Goal: Task Accomplishment & Management: Manage account settings

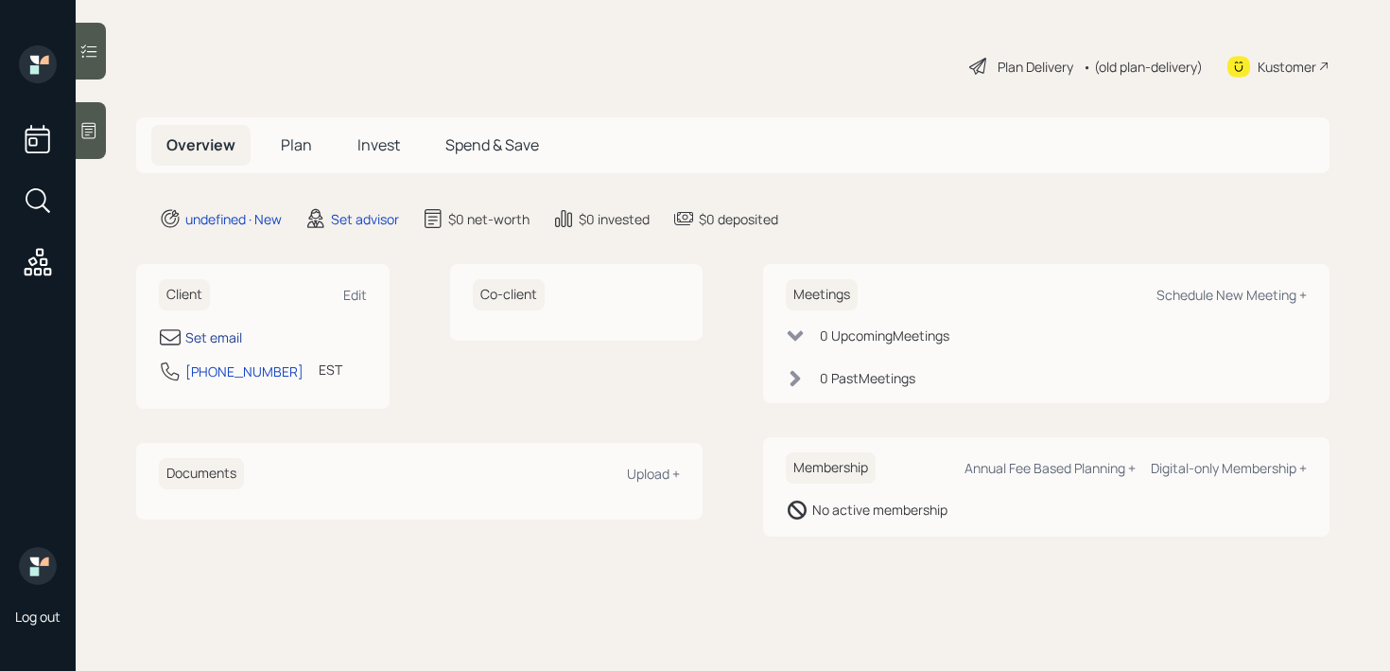
click at [215, 328] on div "Set email" at bounding box center [213, 337] width 57 height 20
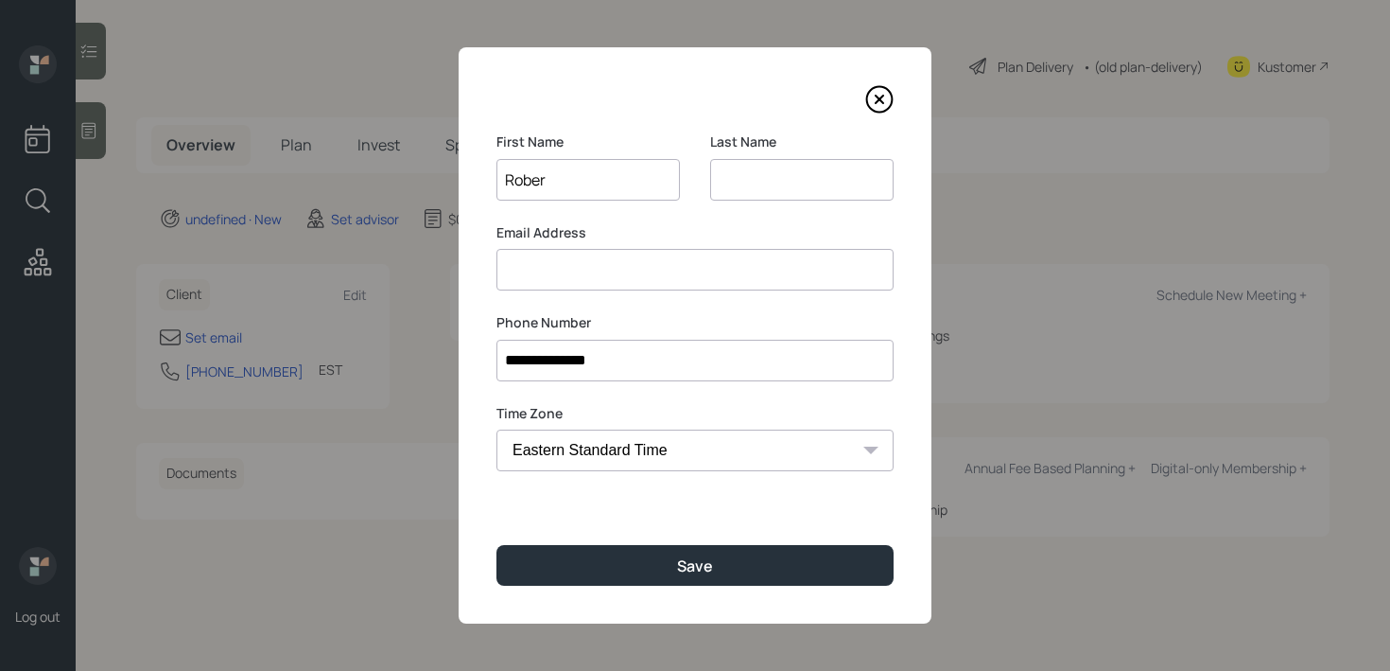
type input "[PERSON_NAME]"
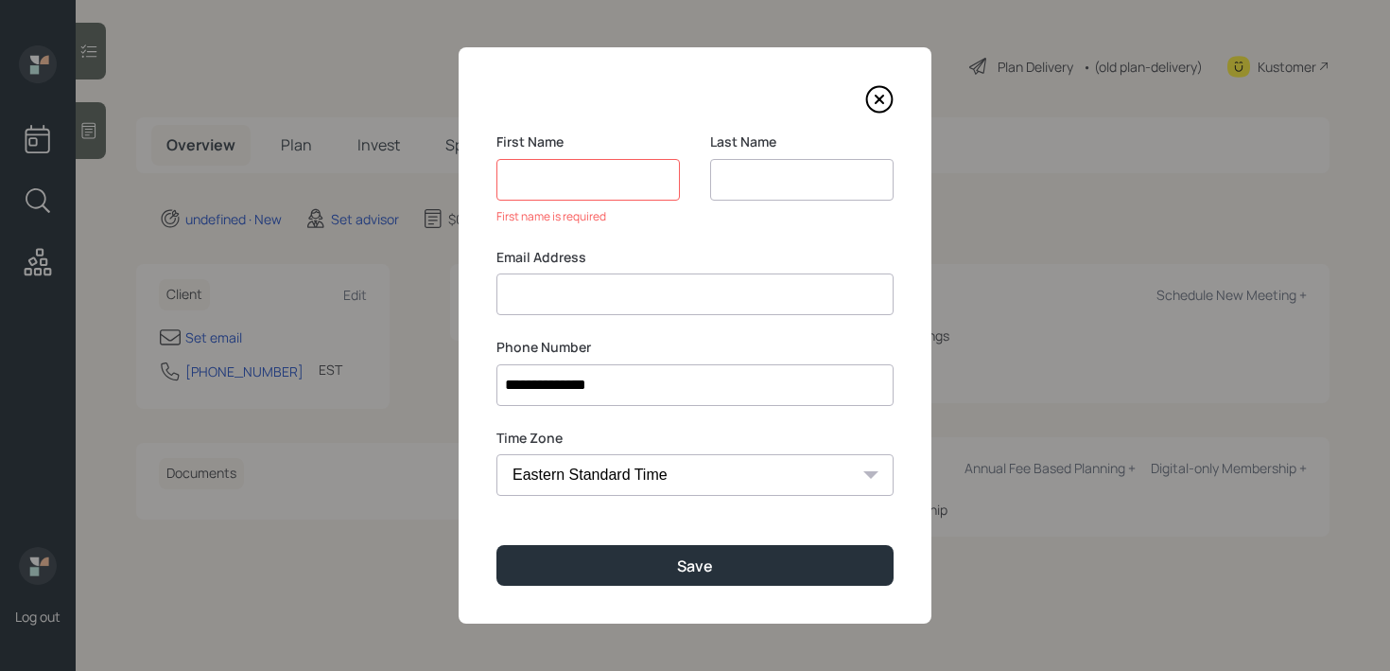
click at [821, 188] on input at bounding box center [801, 180] width 183 height 42
type input "[PERSON_NAME]"
click at [642, 175] on input at bounding box center [588, 180] width 183 height 42
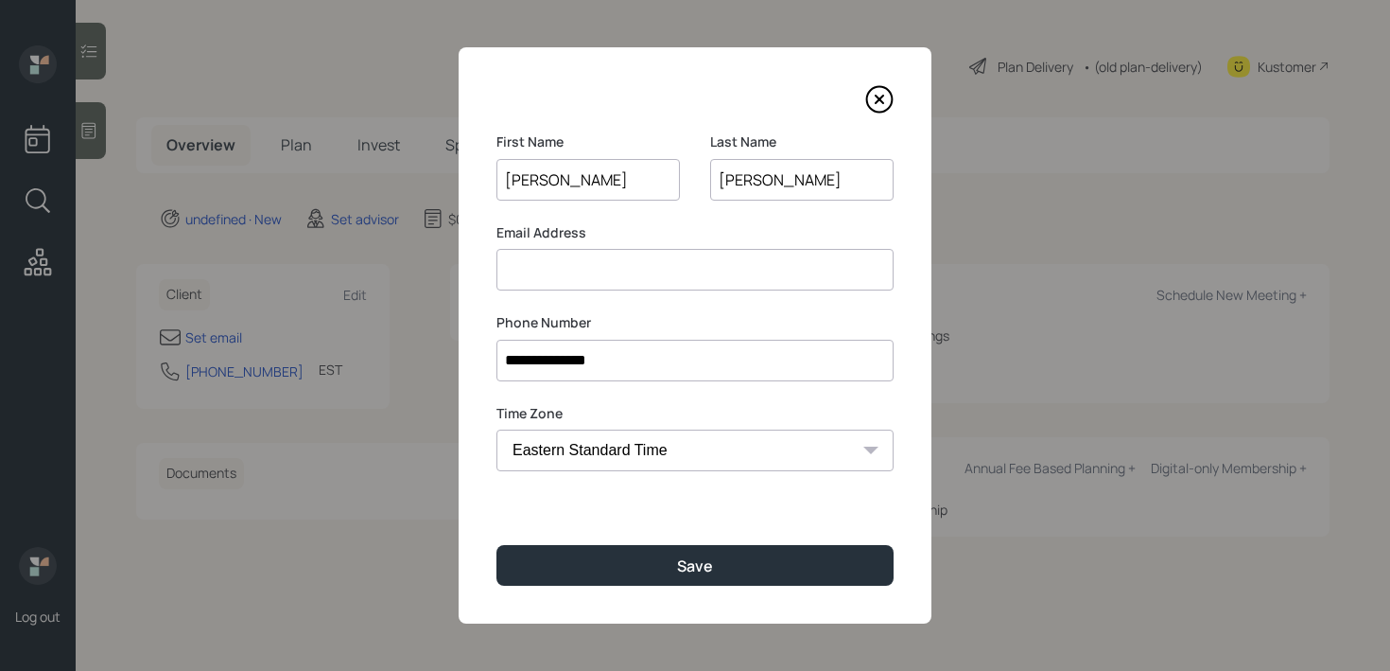
type input "[PERSON_NAME]"
click at [655, 262] on input at bounding box center [695, 270] width 397 height 42
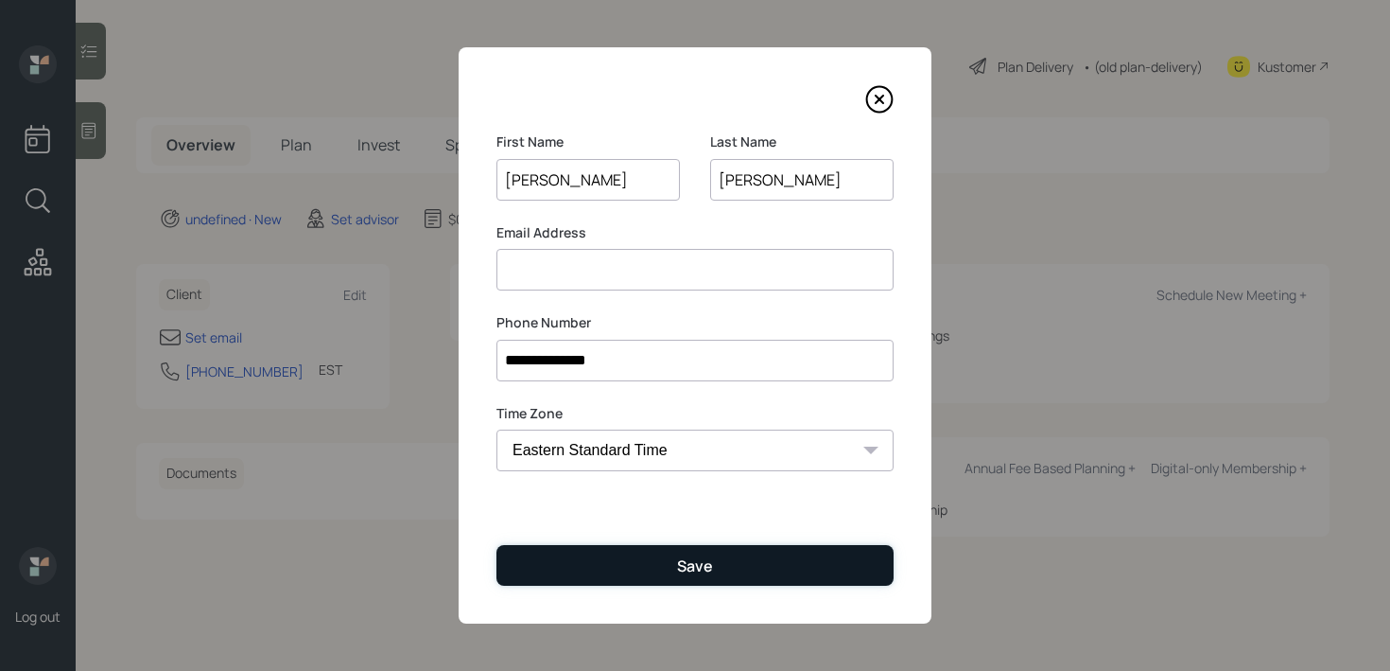
click at [758, 579] on button "Save" at bounding box center [695, 565] width 397 height 41
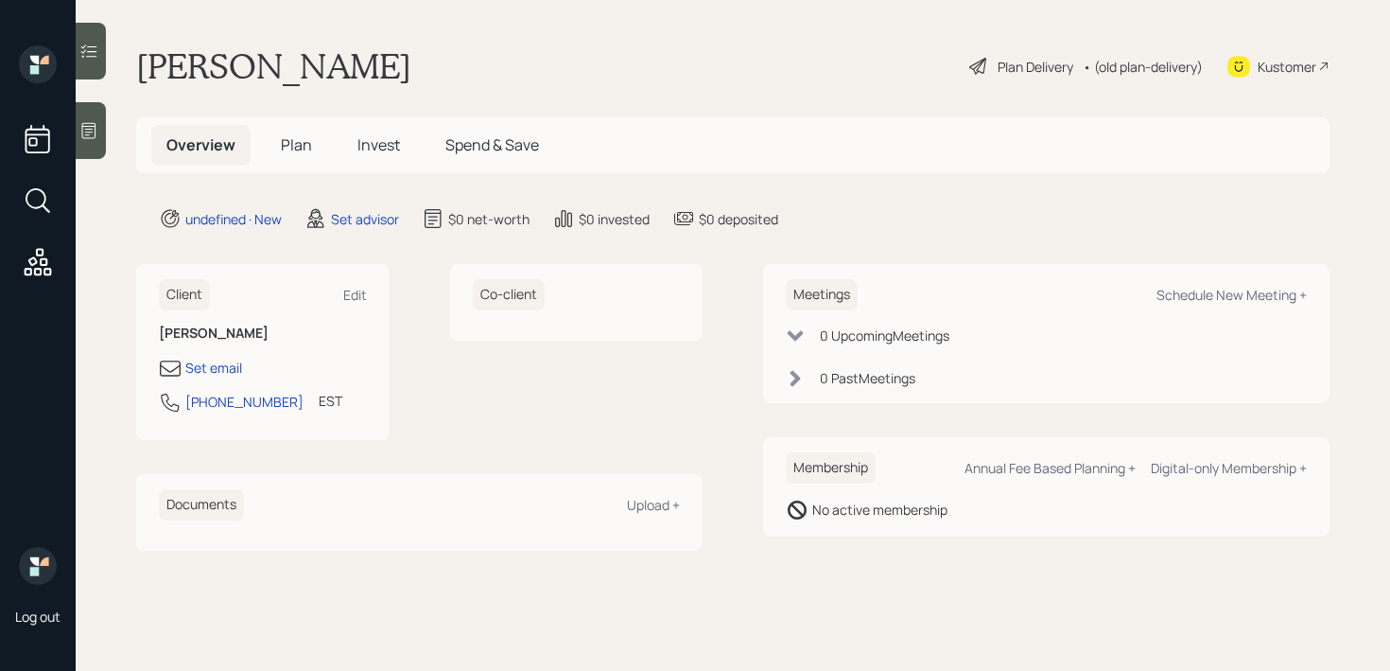
click at [96, 126] on icon at bounding box center [88, 130] width 19 height 19
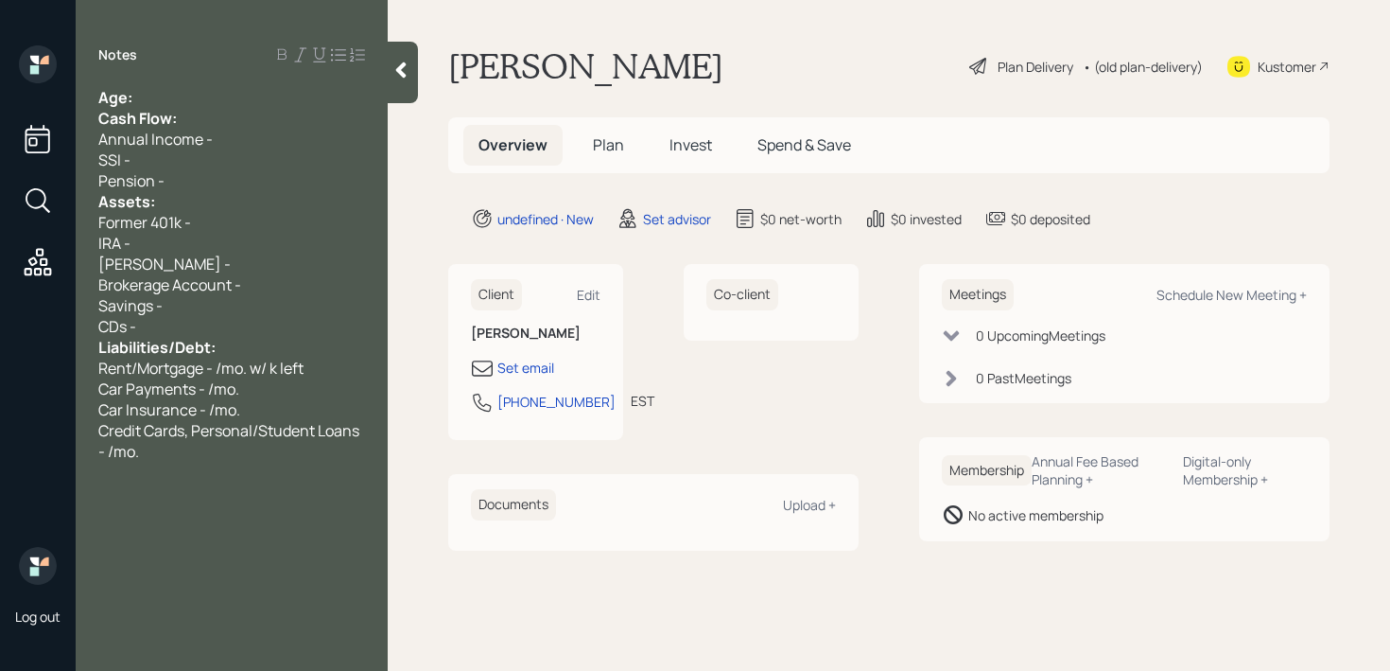
click at [263, 80] on div "Notes Age: Cash Flow: Annual Income - SSI - Pension - Assets: Former 401k - IRA…" at bounding box center [232, 346] width 312 height 603
click at [261, 98] on div "Age:" at bounding box center [231, 97] width 267 height 21
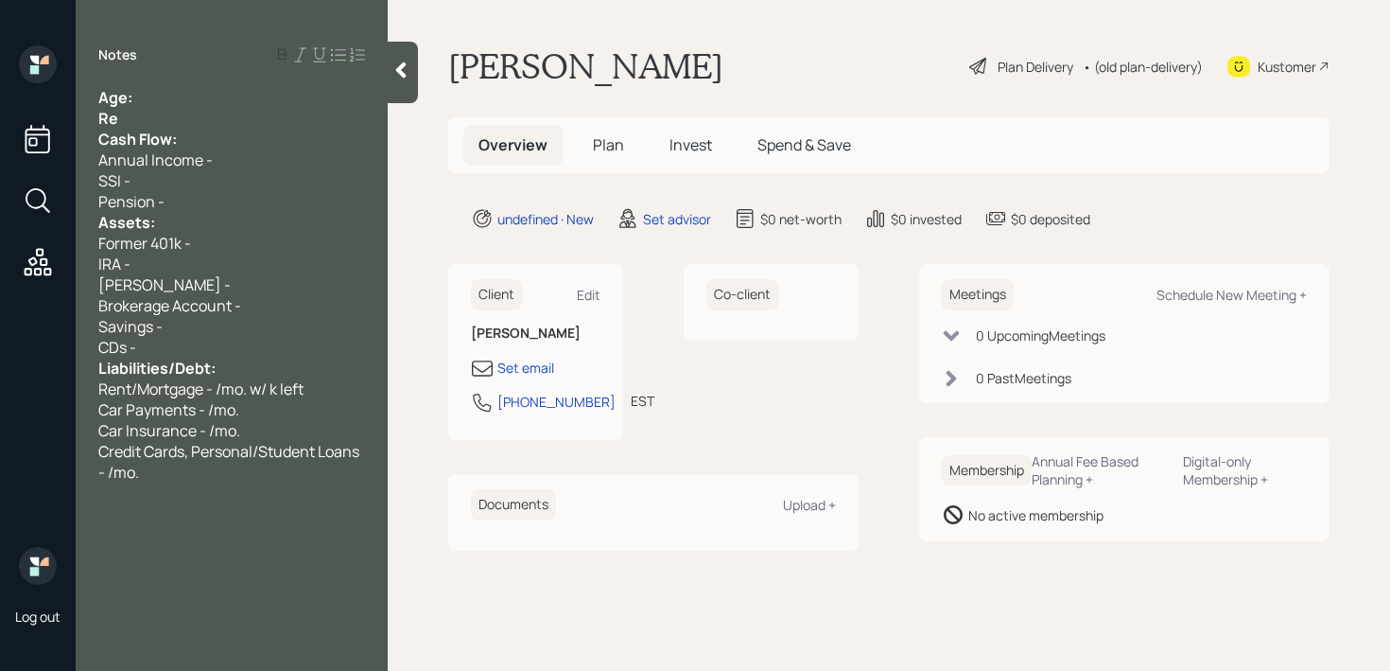
click at [218, 106] on div "Age:" at bounding box center [231, 97] width 267 height 21
drag, startPoint x: 159, startPoint y: 102, endPoint x: 139, endPoint y: 102, distance: 19.9
click at [139, 102] on div "Age: [DEMOGRAPHIC_DATA]" at bounding box center [231, 97] width 267 height 21
click at [145, 113] on div "Re" at bounding box center [231, 118] width 267 height 21
drag, startPoint x: 155, startPoint y: 118, endPoint x: 81, endPoint y: 118, distance: 73.8
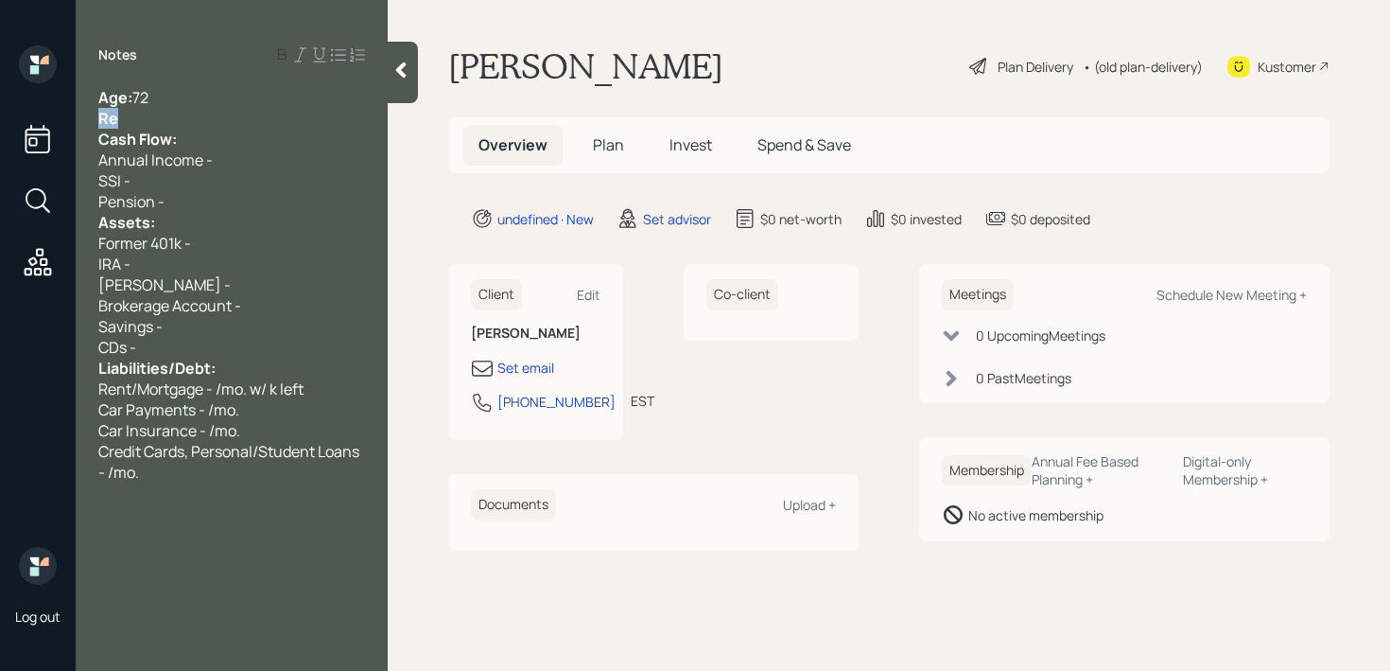
click at [81, 118] on div "Age: [DEMOGRAPHIC_DATA] Re Cash Flow: Annual Income - SSI - Pension - Assets: F…" at bounding box center [232, 284] width 312 height 395
click at [148, 129] on span "Cash Flow:" at bounding box center [137, 139] width 79 height 21
click at [148, 121] on div "Re" at bounding box center [231, 118] width 267 height 21
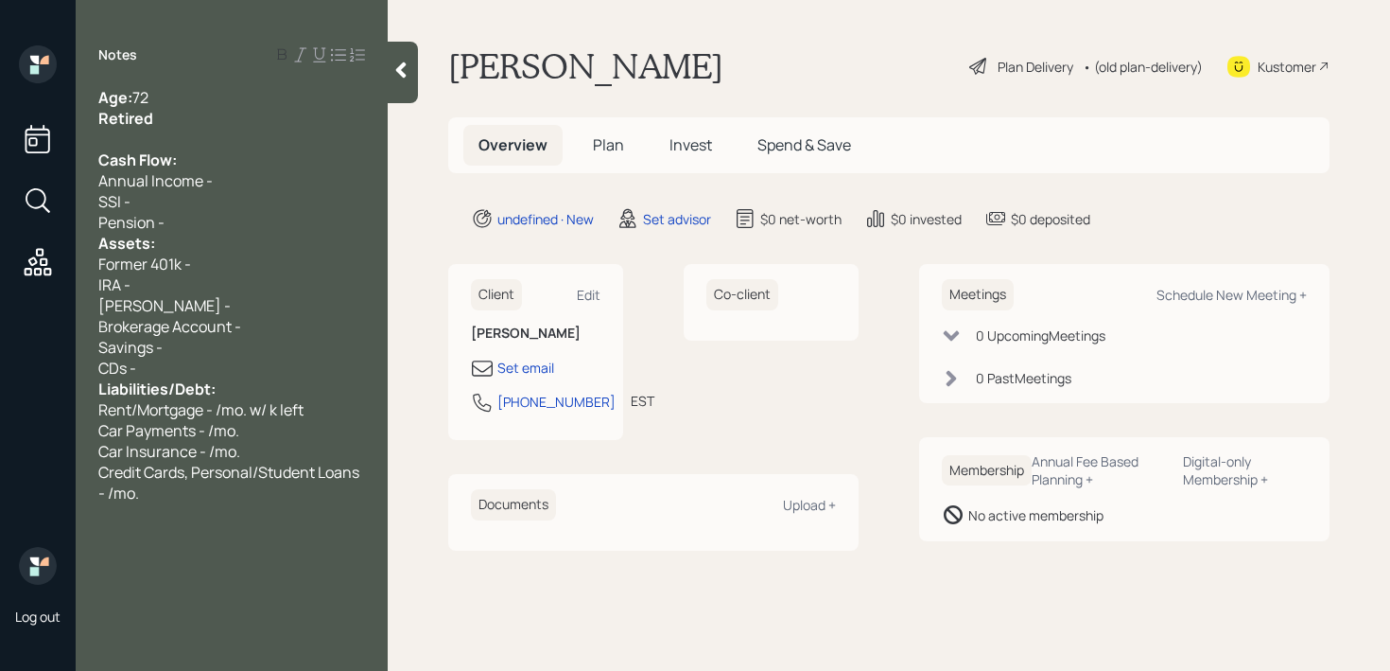
click at [176, 114] on div "Retired" at bounding box center [231, 118] width 267 height 21
drag, startPoint x: 189, startPoint y: 188, endPoint x: 192, endPoint y: 213, distance: 24.8
click at [189, 188] on span "Annual Income -" at bounding box center [155, 180] width 114 height 21
click at [194, 218] on div "Pension -" at bounding box center [231, 222] width 267 height 21
click at [194, 223] on div "Pension -" at bounding box center [231, 222] width 267 height 21
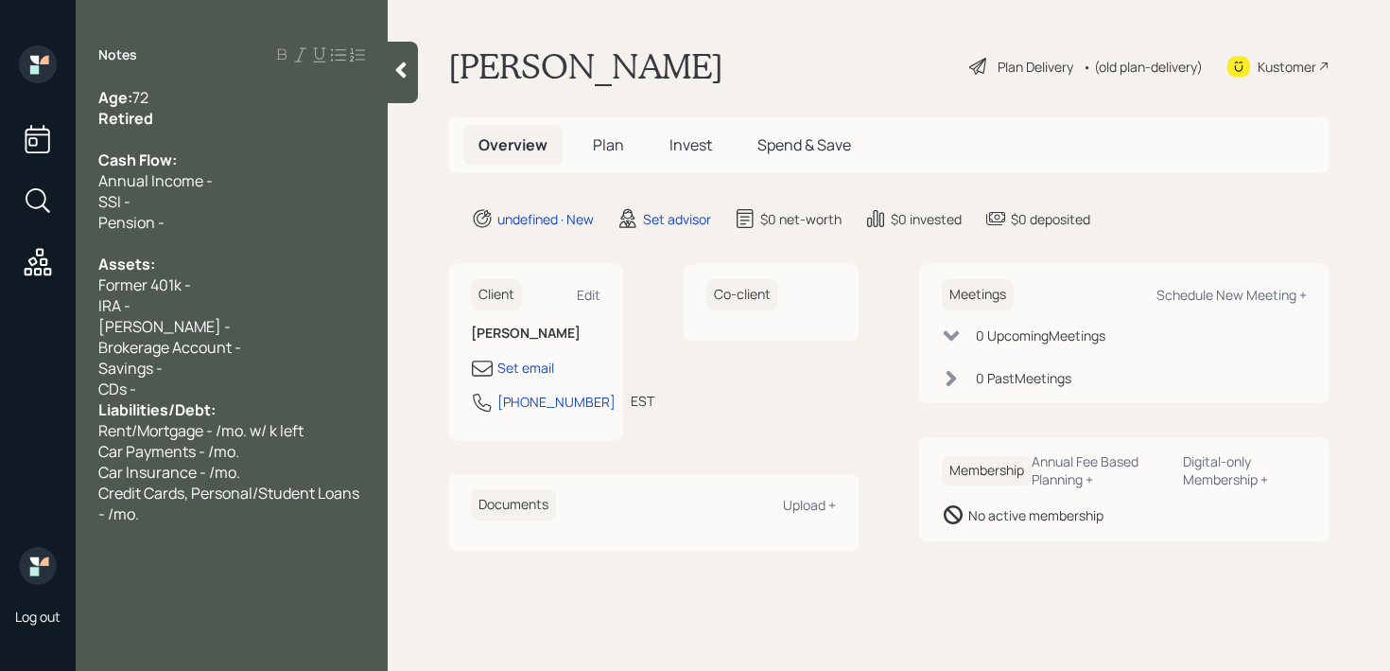
click at [242, 386] on div "CDs -" at bounding box center [231, 388] width 267 height 21
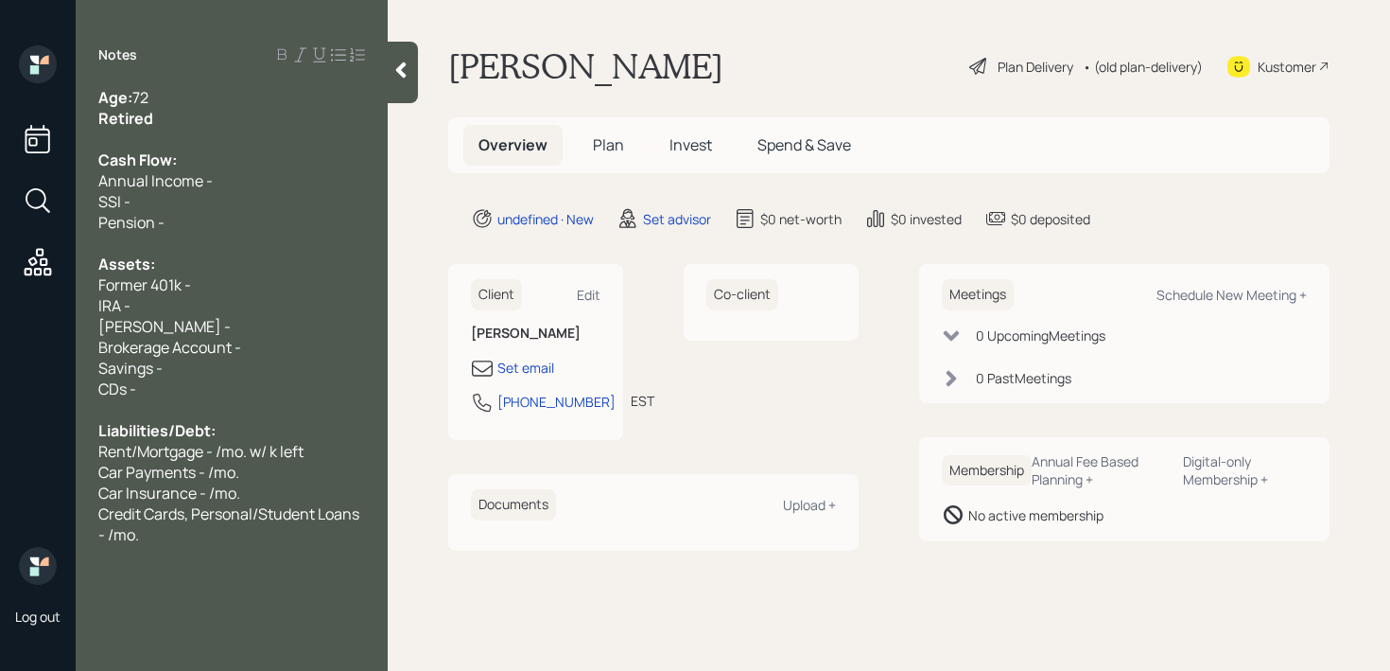
click at [275, 402] on div at bounding box center [231, 409] width 267 height 21
drag, startPoint x: 323, startPoint y: 448, endPoint x: 0, endPoint y: 437, distance: 323.7
click at [0, 437] on div "Log out Notes Age: [DEMOGRAPHIC_DATA] Retired Cash Flow: Annual Income - SSI - …" at bounding box center [695, 335] width 1390 height 671
click at [202, 437] on span "Liabilities/Debt:" at bounding box center [156, 430] width 117 height 21
click at [236, 378] on div "CDs -" at bounding box center [231, 388] width 267 height 21
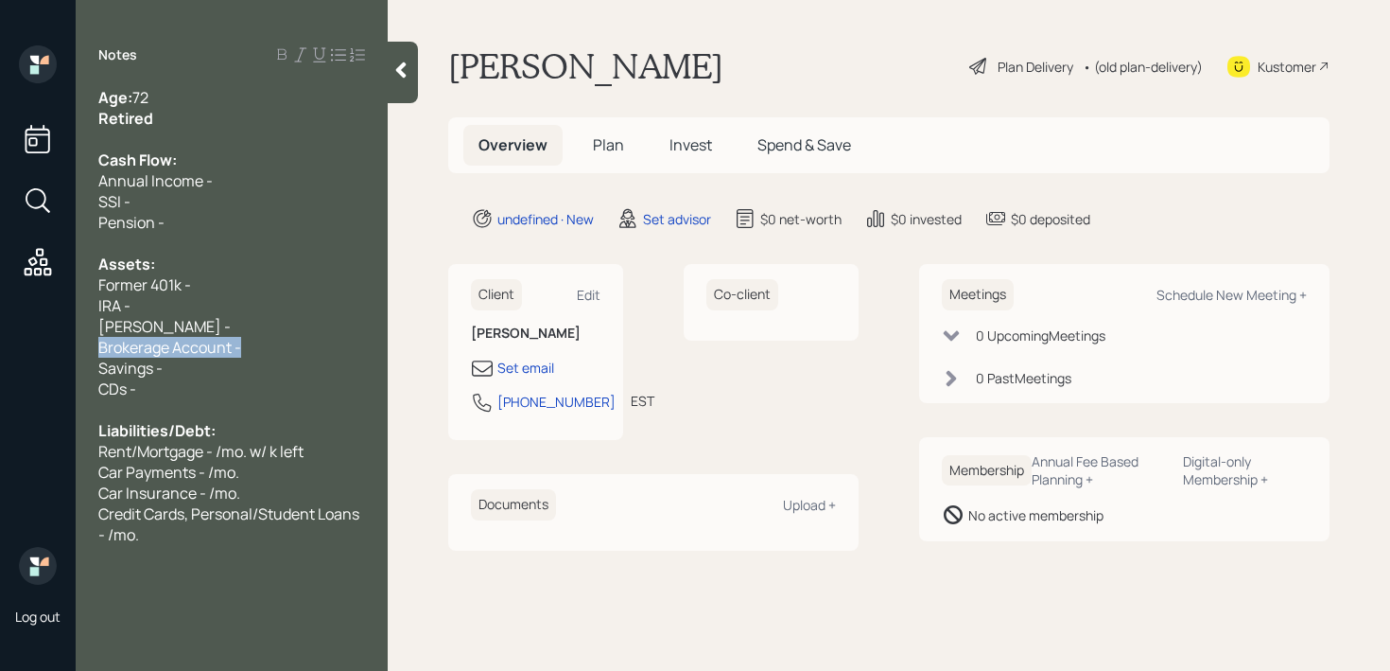
drag, startPoint x: 271, startPoint y: 341, endPoint x: 0, endPoint y: 341, distance: 270.5
click at [0, 341] on div "Log out Notes Age: [DEMOGRAPHIC_DATA] Retired Cash Flow: Annual Income - SSI - …" at bounding box center [695, 335] width 1390 height 671
click at [236, 350] on span "Brokerage Account -" at bounding box center [169, 347] width 143 height 21
click at [236, 381] on div "CDs -" at bounding box center [231, 388] width 267 height 21
click at [250, 375] on div "Savings -" at bounding box center [231, 368] width 267 height 21
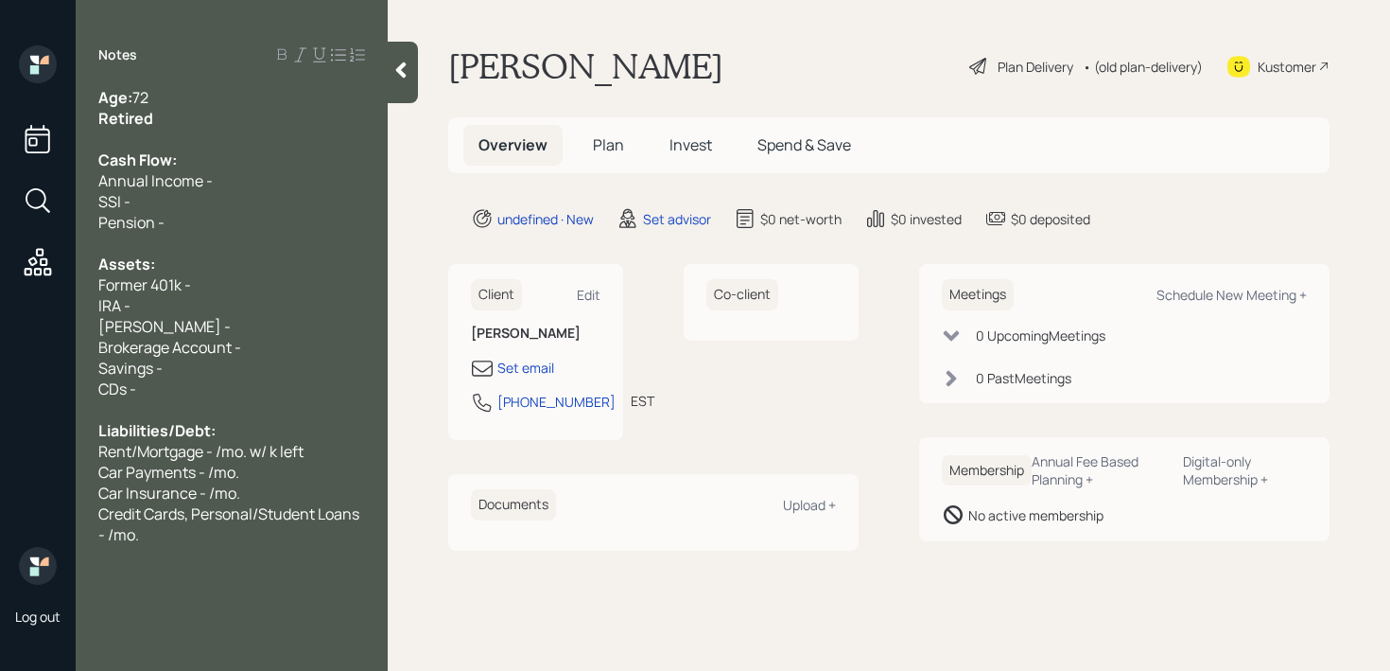
click at [281, 355] on div "Brokerage Account -" at bounding box center [231, 347] width 267 height 21
click at [314, 310] on div "IRA -" at bounding box center [231, 305] width 267 height 21
click at [314, 331] on div "[PERSON_NAME] -" at bounding box center [231, 326] width 267 height 21
drag, startPoint x: 247, startPoint y: 342, endPoint x: 116, endPoint y: 315, distance: 133.4
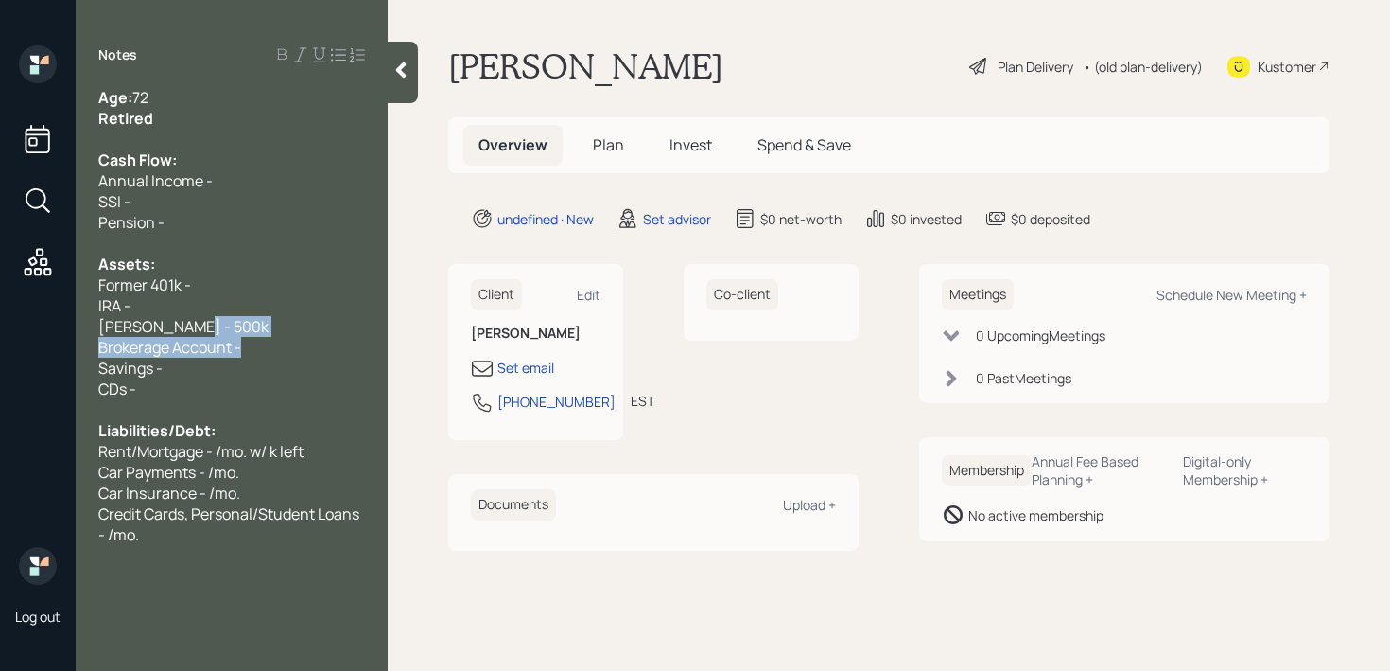
click at [121, 315] on div "Age: [DEMOGRAPHIC_DATA] Retired Cash Flow: Annual Income - SSI - Pension - Asse…" at bounding box center [231, 316] width 267 height 458
click at [223, 331] on div "[PERSON_NAME] - 500k" at bounding box center [231, 326] width 267 height 21
click at [253, 324] on div "[PERSON_NAME] - 500k" at bounding box center [231, 326] width 267 height 21
click at [253, 328] on div "[PERSON_NAME] - 500k" at bounding box center [231, 326] width 267 height 21
click at [259, 363] on div "Savings -" at bounding box center [231, 368] width 267 height 21
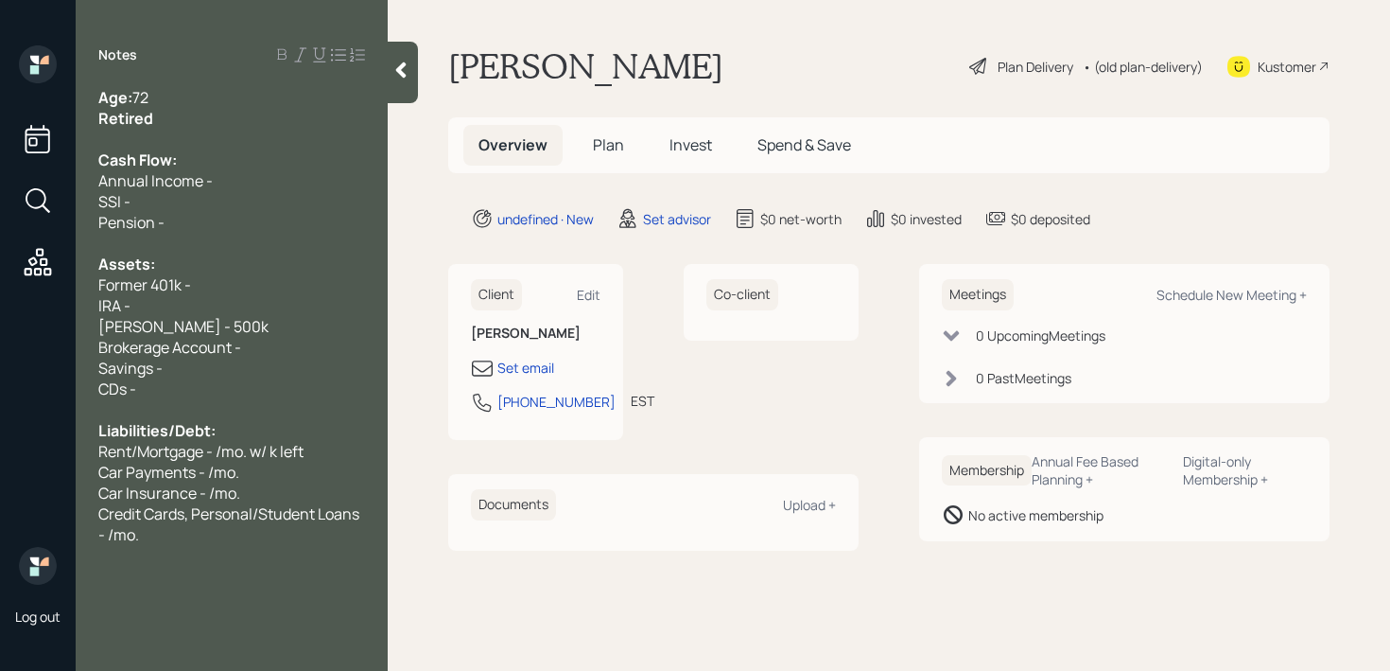
click at [264, 365] on div "Savings -" at bounding box center [231, 368] width 267 height 21
click at [257, 298] on div "IRA -" at bounding box center [231, 305] width 267 height 21
click at [257, 350] on div "Brokerage Account -" at bounding box center [231, 347] width 267 height 21
click at [270, 285] on div "Former 401k -" at bounding box center [231, 284] width 267 height 21
click at [262, 346] on div "Brokerage Account -" at bounding box center [231, 347] width 267 height 21
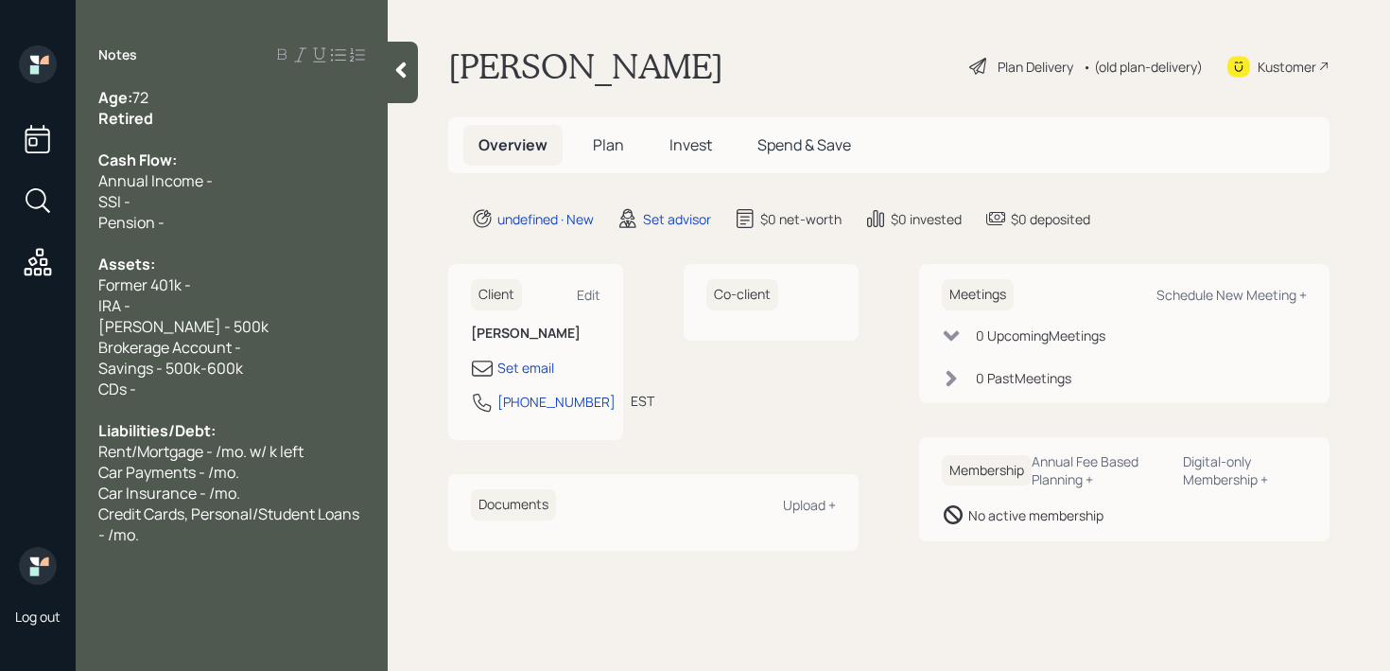
click at [257, 447] on span "Rent/Mortgage - /mo. w/ k left" at bounding box center [200, 451] width 205 height 21
click at [220, 550] on div "Notes Age: [DEMOGRAPHIC_DATA] Retired Cash Flow: Annual Income - SSI - Pension …" at bounding box center [232, 346] width 312 height 603
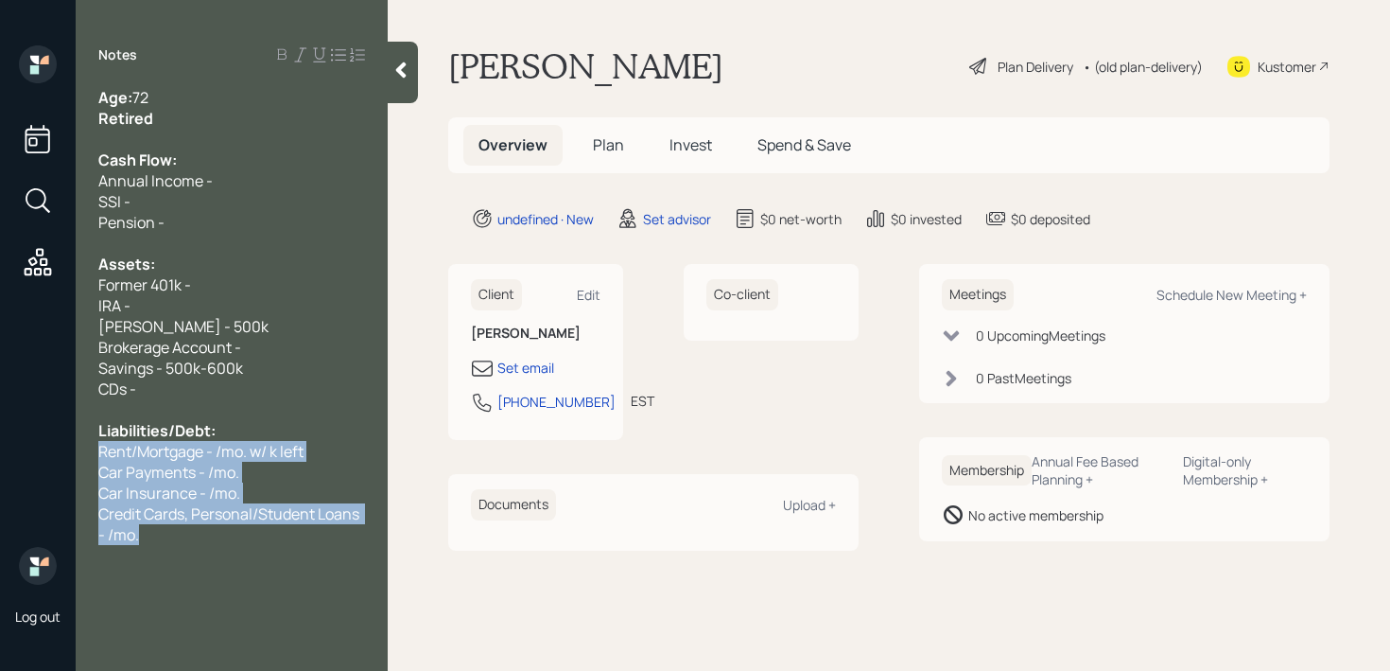
drag, startPoint x: 206, startPoint y: 542, endPoint x: 98, endPoint y: 451, distance: 141.0
click at [98, 451] on div "Age: [DEMOGRAPHIC_DATA] Retired Cash Flow: Annual Income - SSI - Pension - Asse…" at bounding box center [232, 316] width 312 height 458
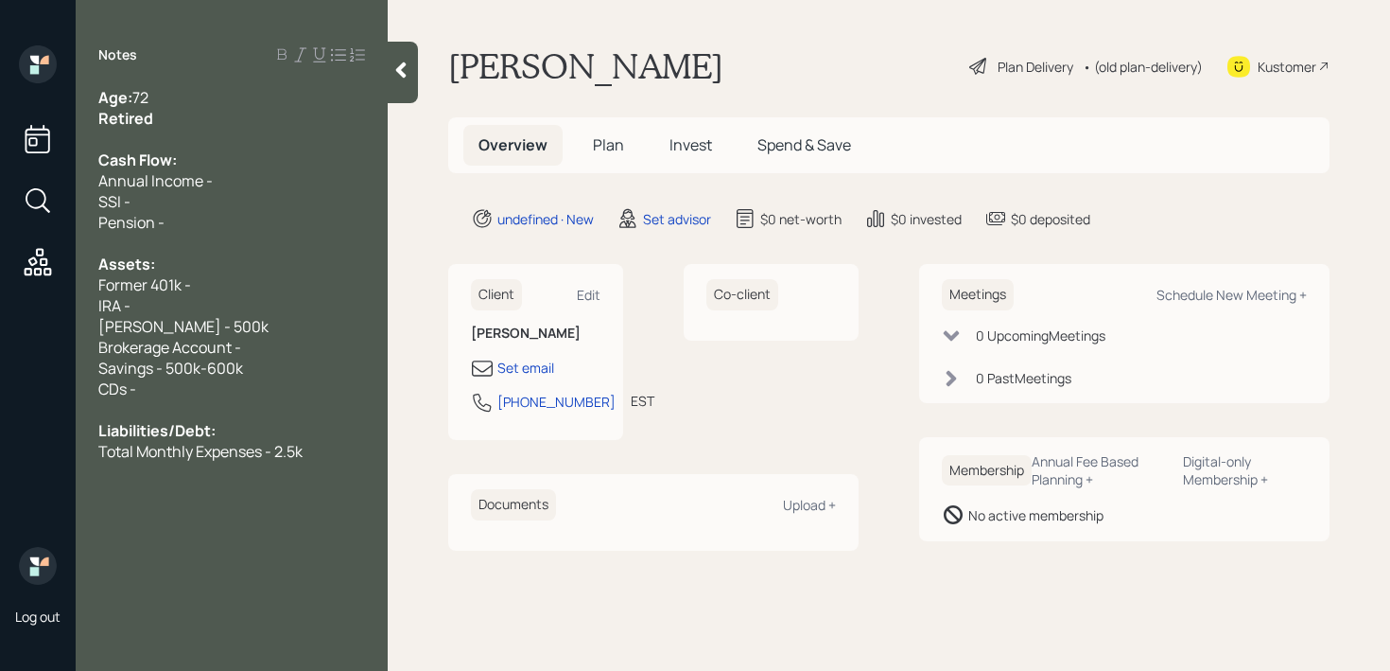
click at [162, 379] on div "CDs -" at bounding box center [231, 388] width 267 height 21
click at [181, 380] on div "CDs -" at bounding box center [231, 388] width 267 height 21
drag, startPoint x: 181, startPoint y: 380, endPoint x: 0, endPoint y: 380, distance: 180.7
click at [0, 380] on div "Log out Notes Age: [DEMOGRAPHIC_DATA] Retired Cash Flow: Annual Income - SSI - …" at bounding box center [695, 335] width 1390 height 671
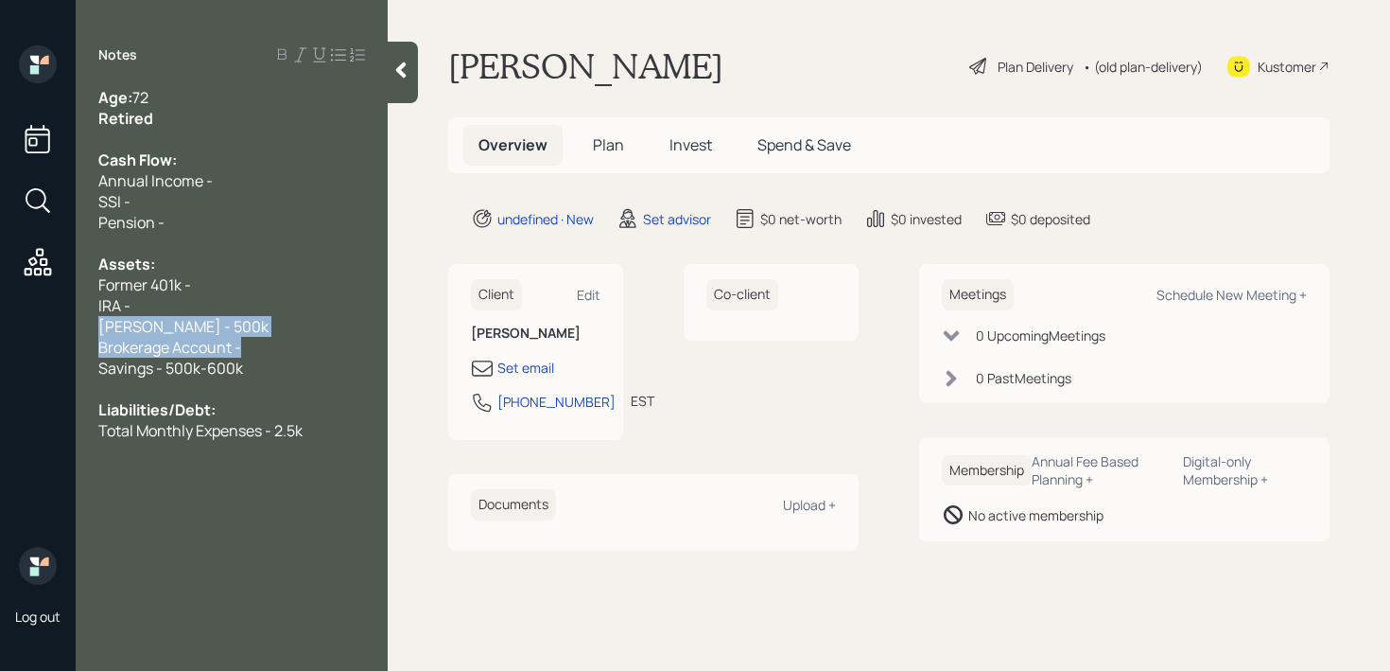
drag, startPoint x: 265, startPoint y: 349, endPoint x: 26, endPoint y: 325, distance: 239.5
click at [26, 325] on div "Log out Notes Age: [DEMOGRAPHIC_DATA] Retired Cash Flow: Annual Income - SSI - …" at bounding box center [695, 335] width 1390 height 671
click at [226, 337] on span "Brokerage Account -" at bounding box center [169, 347] width 143 height 21
drag, startPoint x: 250, startPoint y: 337, endPoint x: 10, endPoint y: 337, distance: 239.3
click at [10, 337] on div "Log out Notes Age: [DEMOGRAPHIC_DATA] Retired Cash Flow: Annual Income - SSI - …" at bounding box center [695, 335] width 1390 height 671
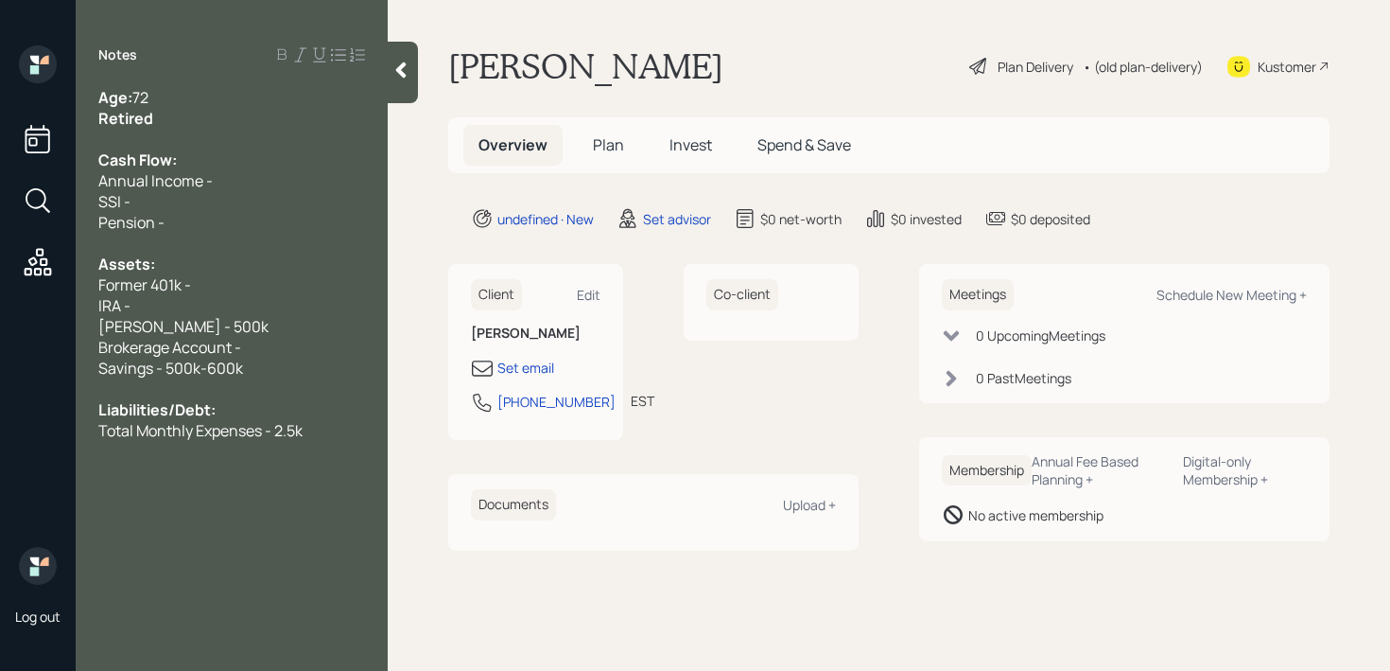
click at [289, 345] on div "Brokerage Account -" at bounding box center [231, 347] width 267 height 21
drag, startPoint x: 301, startPoint y: 346, endPoint x: 0, endPoint y: 318, distance: 302.1
click at [0, 318] on div "Log out Notes Age: [DEMOGRAPHIC_DATA] Retired Cash Flow: Annual Income - SSI - …" at bounding box center [695, 335] width 1390 height 671
click at [173, 358] on span "Savings - 500k-600k" at bounding box center [170, 368] width 145 height 21
drag, startPoint x: 300, startPoint y: 342, endPoint x: 0, endPoint y: 342, distance: 299.8
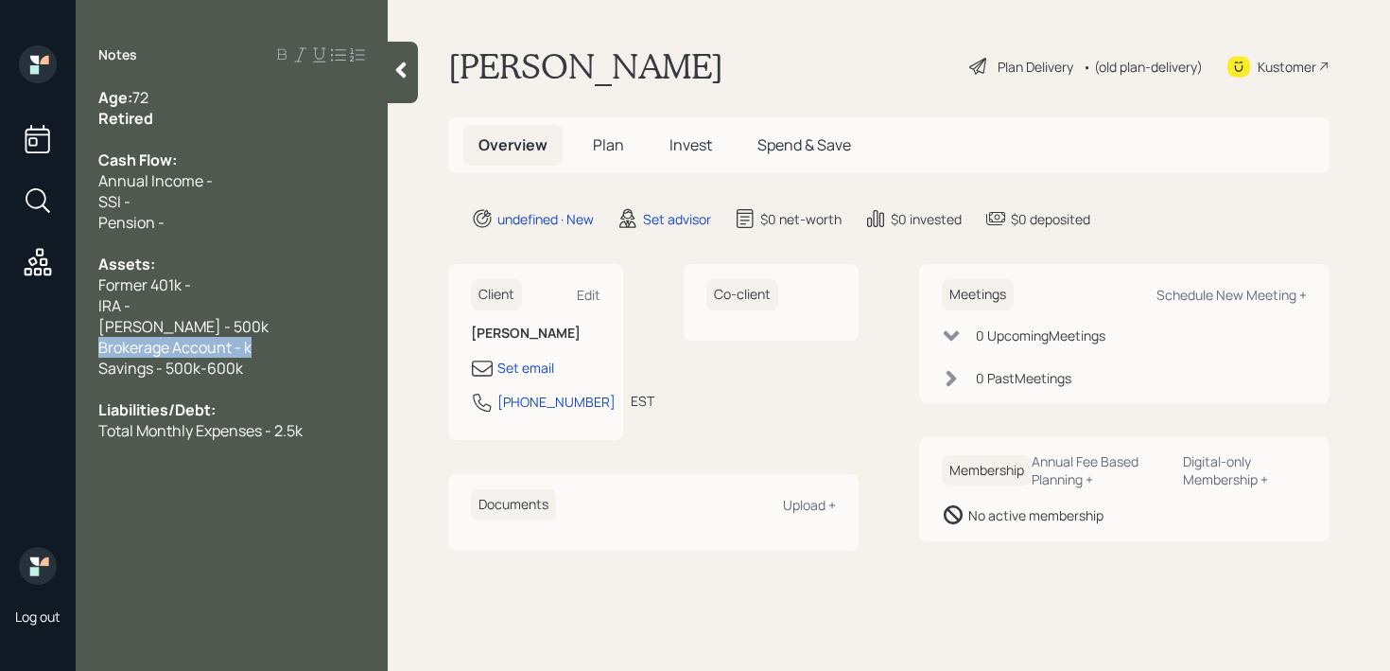
click at [0, 342] on div "Log out Notes Age: [DEMOGRAPHIC_DATA] Retired Cash Flow: Annual Income - SSI - …" at bounding box center [695, 335] width 1390 height 671
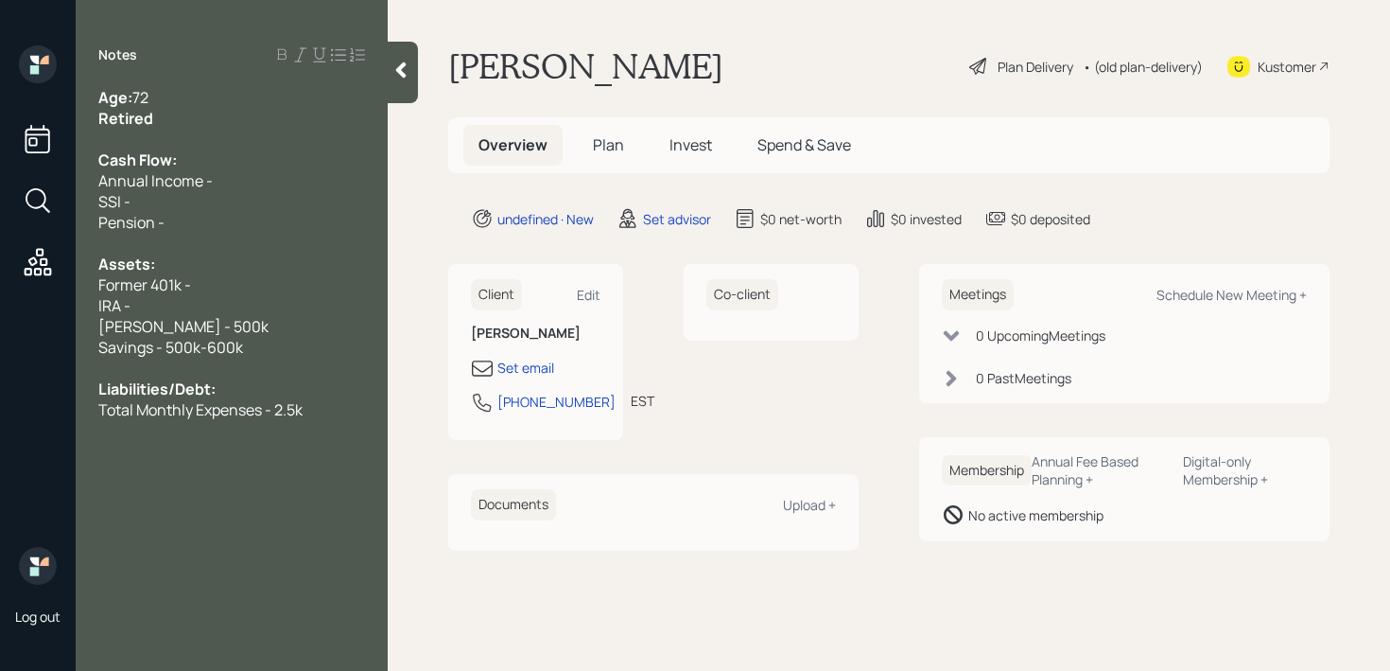
click at [114, 295] on span "IRA -" at bounding box center [114, 305] width 32 height 21
click at [183, 308] on div "IRA -" at bounding box center [231, 305] width 267 height 21
drag, startPoint x: 228, startPoint y: 322, endPoint x: 0, endPoint y: 322, distance: 227.9
click at [0, 322] on div "Log out Notes Age: [DEMOGRAPHIC_DATA] Retired Cash Flow: Annual Income - SSI - …" at bounding box center [695, 335] width 1390 height 671
click at [137, 269] on span "Assets:" at bounding box center [126, 263] width 57 height 21
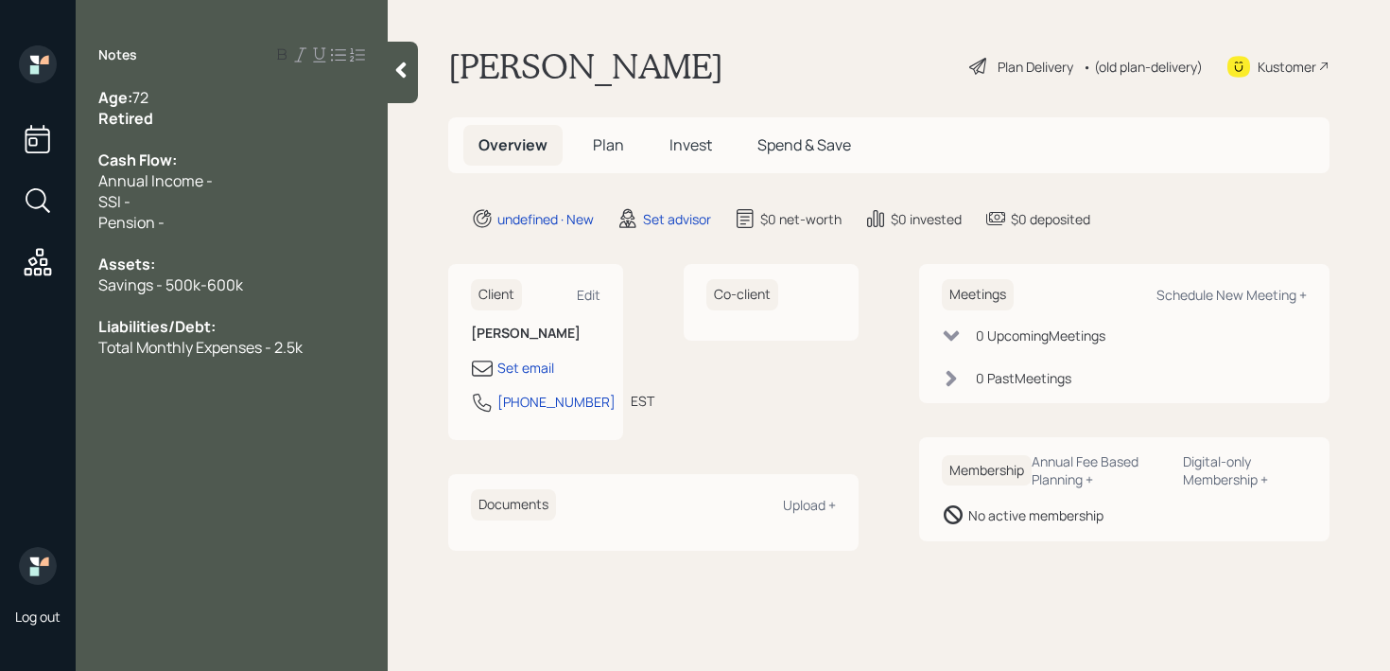
click at [197, 215] on div "Pension -" at bounding box center [231, 222] width 267 height 21
click at [201, 201] on div "SSI -" at bounding box center [231, 201] width 267 height 21
click at [198, 214] on div "Pension -" at bounding box center [231, 222] width 267 height 21
drag, startPoint x: 258, startPoint y: 182, endPoint x: 0, endPoint y: 182, distance: 258.2
click at [0, 182] on div "Log out Notes Age: [DEMOGRAPHIC_DATA] Retired Cash Flow: Annual Income - SSI - …" at bounding box center [695, 335] width 1390 height 671
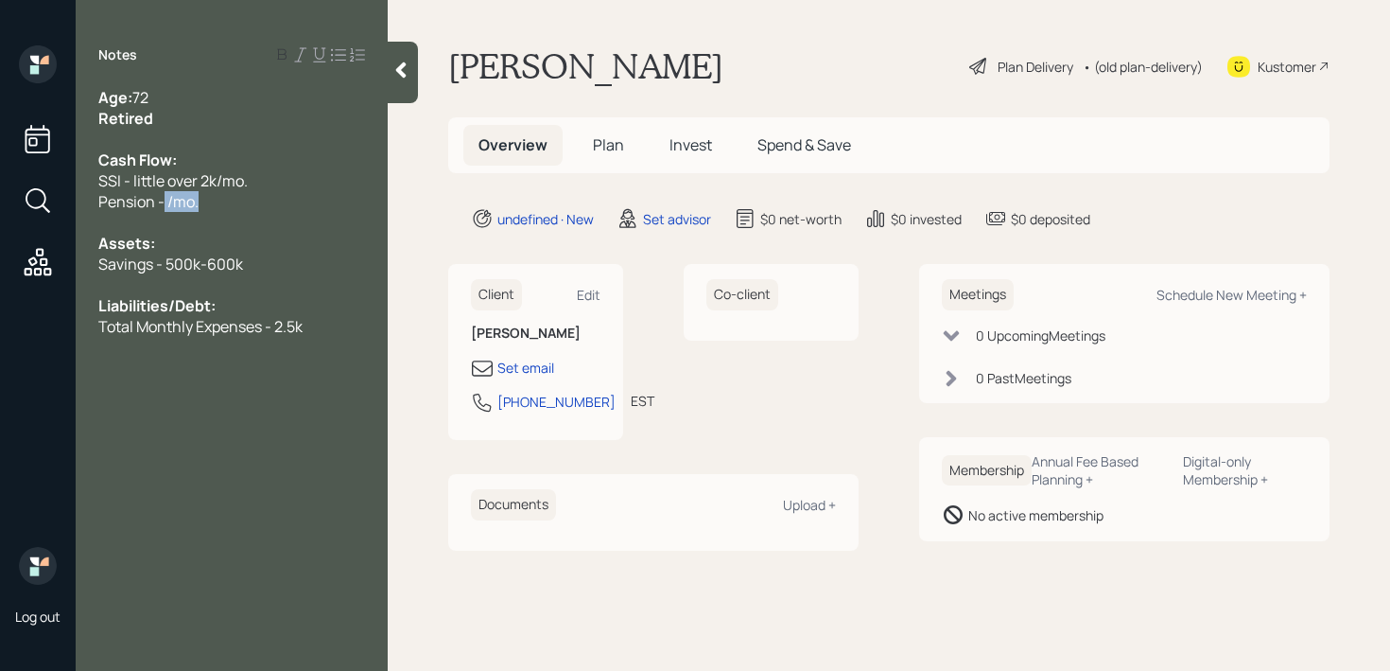
drag, startPoint x: 216, startPoint y: 202, endPoint x: 0, endPoint y: 202, distance: 215.7
click at [0, 202] on div "Log out Notes Age: [DEMOGRAPHIC_DATA] Retired Cash Flow: SSI - little over 2k/m…" at bounding box center [695, 335] width 1390 height 671
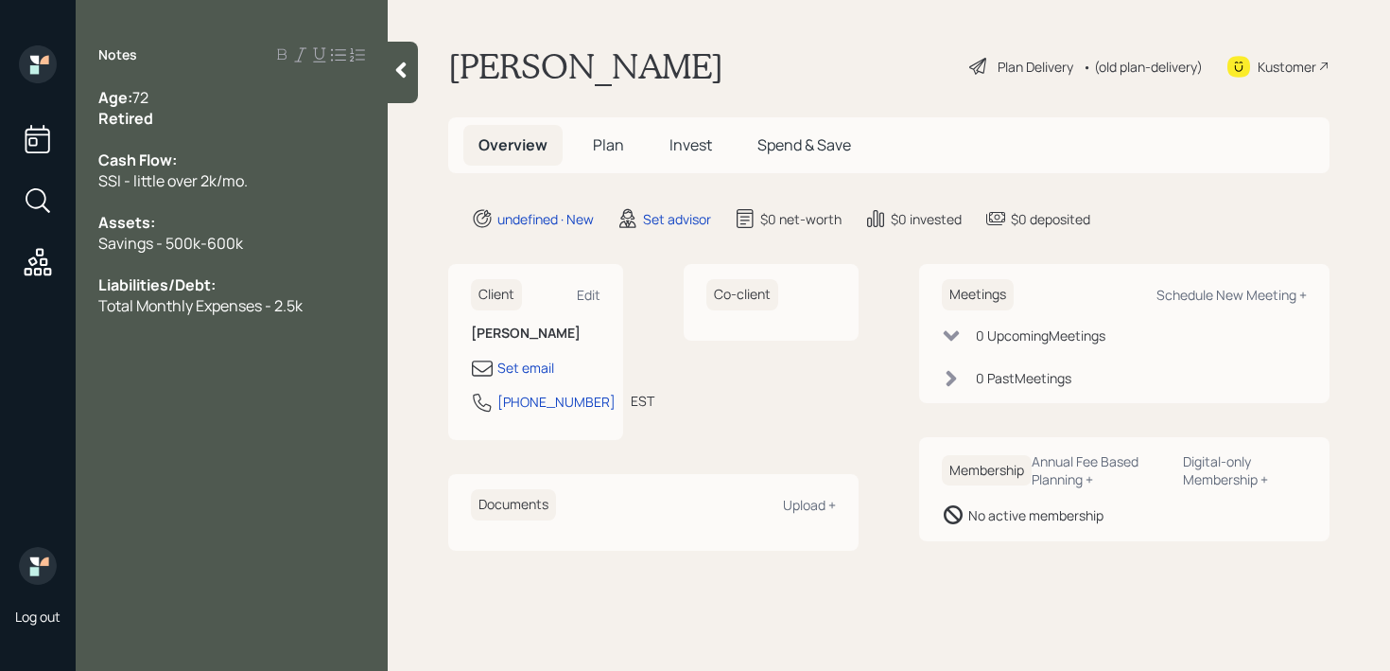
click at [131, 243] on span "Savings - 500k-600k" at bounding box center [170, 243] width 145 height 21
click at [339, 248] on div "Savings - 500k-600k" at bounding box center [231, 243] width 267 height 21
click at [306, 246] on div "Savings - 500k-600k" at bounding box center [231, 243] width 267 height 21
click at [404, 84] on div at bounding box center [403, 72] width 30 height 61
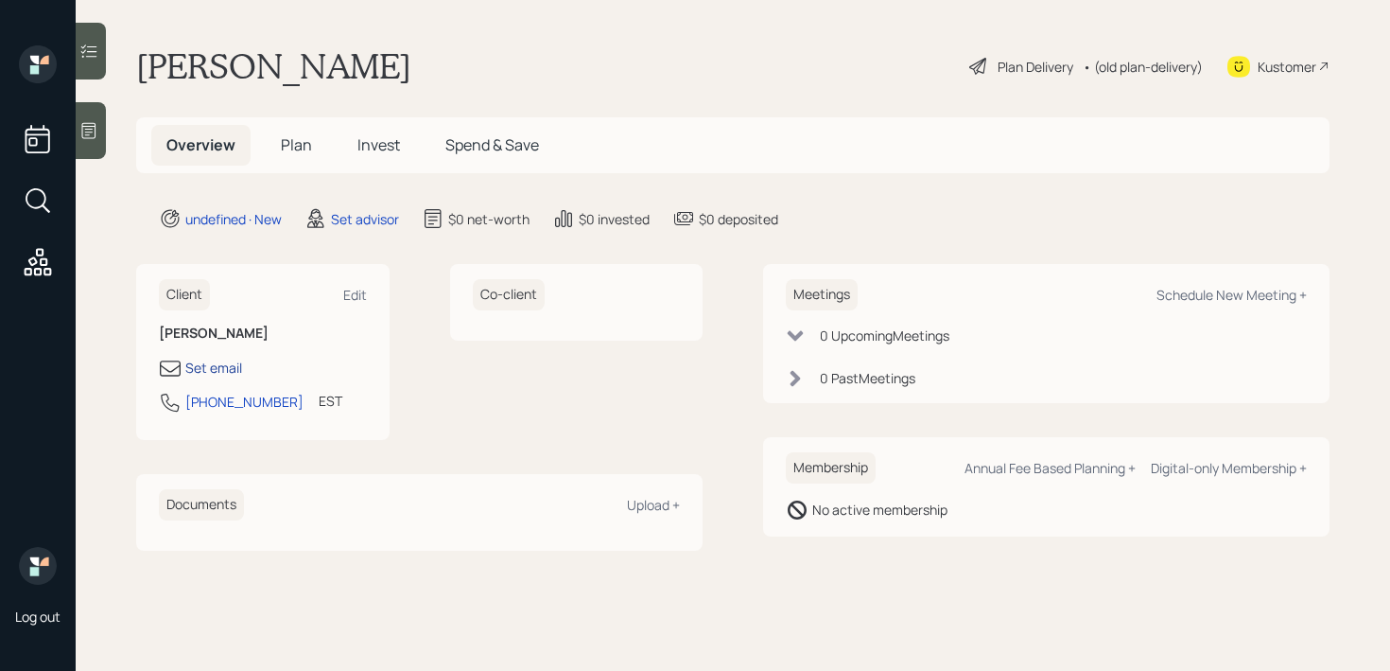
click at [231, 368] on div "Set email" at bounding box center [213, 368] width 57 height 20
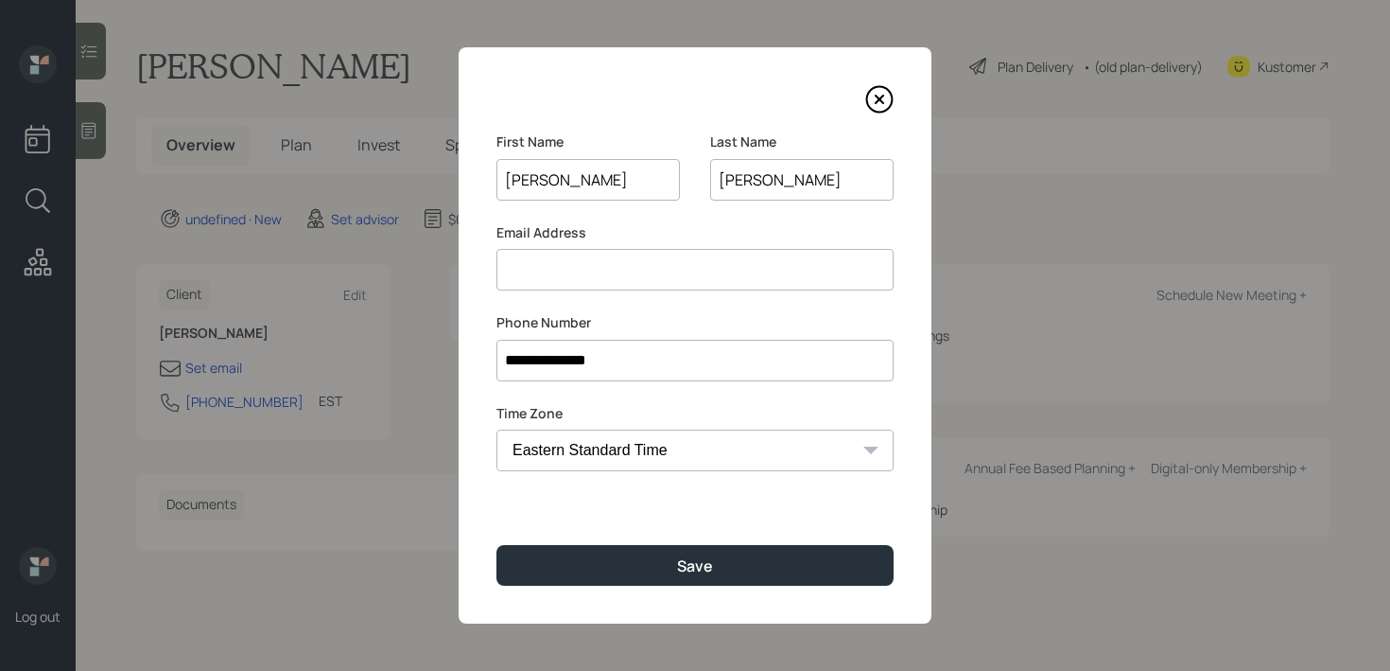
click at [660, 271] on input at bounding box center [695, 270] width 397 height 42
drag, startPoint x: 713, startPoint y: 269, endPoint x: 425, endPoint y: 269, distance: 288.5
click at [425, 269] on div "**********" at bounding box center [695, 335] width 1390 height 671
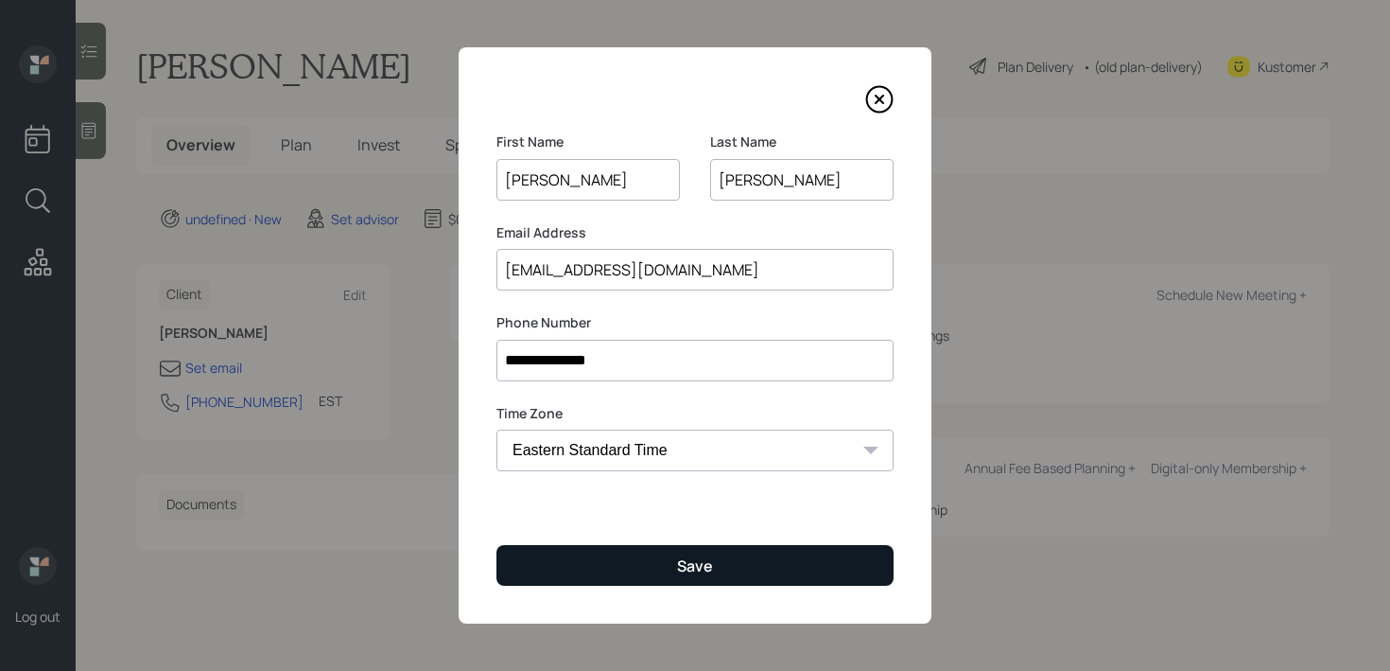
type input "[EMAIL_ADDRESS][DOMAIN_NAME]"
click at [580, 576] on button "Save" at bounding box center [695, 565] width 397 height 41
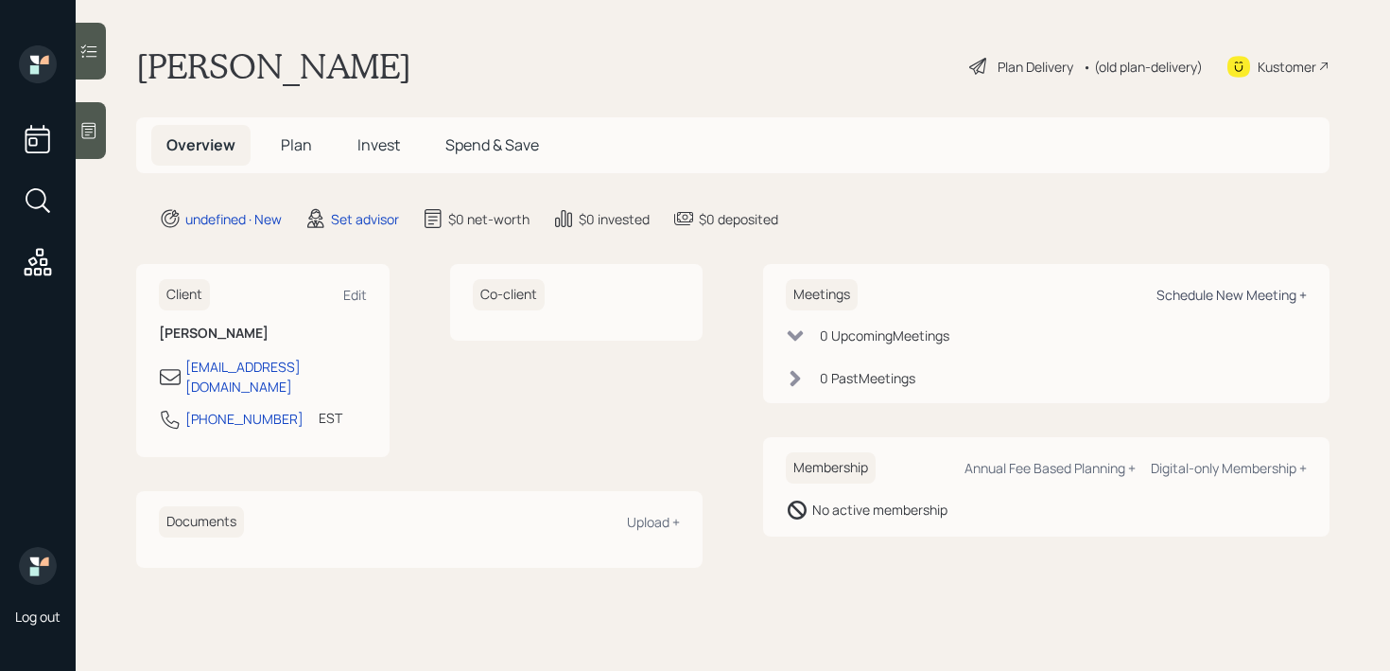
click at [1194, 290] on div "Schedule New Meeting +" at bounding box center [1232, 295] width 150 height 18
select select "round-[PERSON_NAME]"
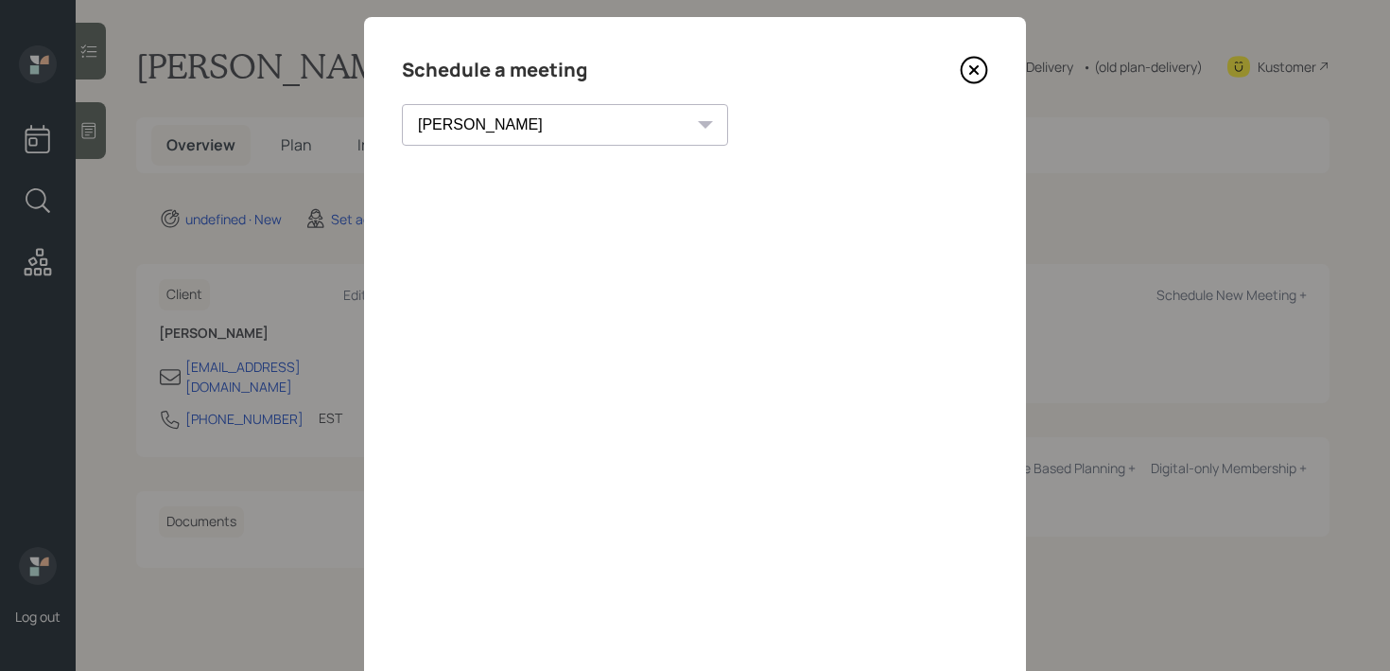
scroll to position [23, 0]
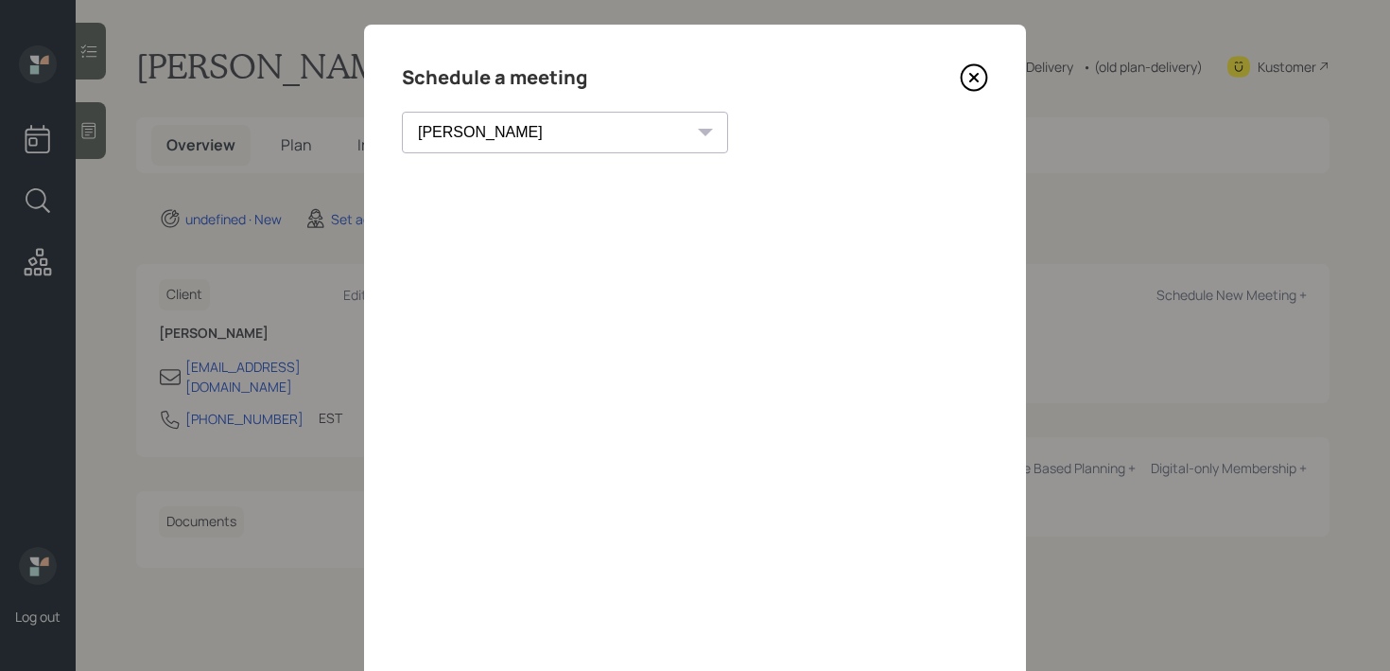
click at [976, 79] on icon at bounding box center [974, 78] width 8 height 8
